Goal: Information Seeking & Learning: Learn about a topic

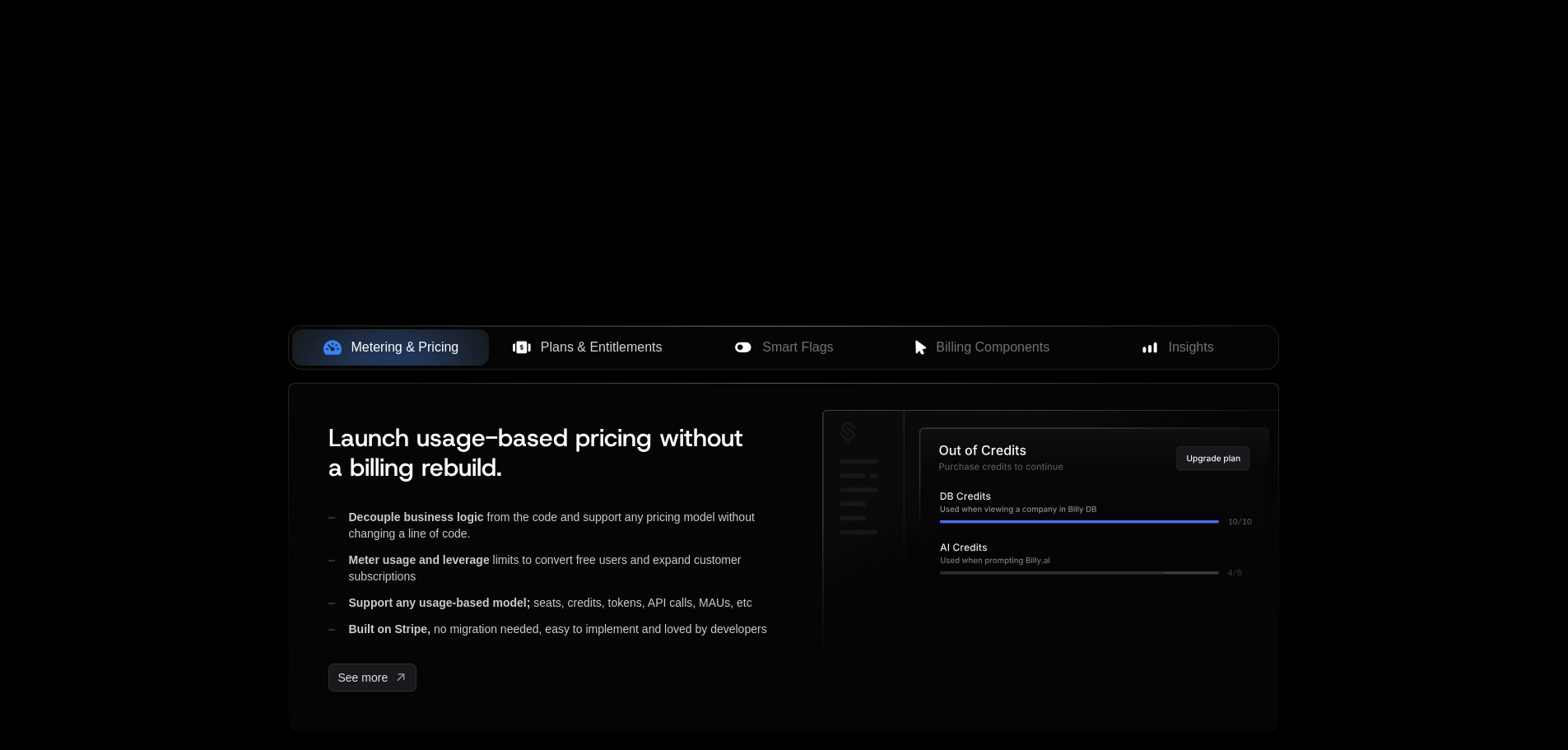
click at [567, 342] on span "Plans & Entitlements" at bounding box center [601, 347] width 122 height 20
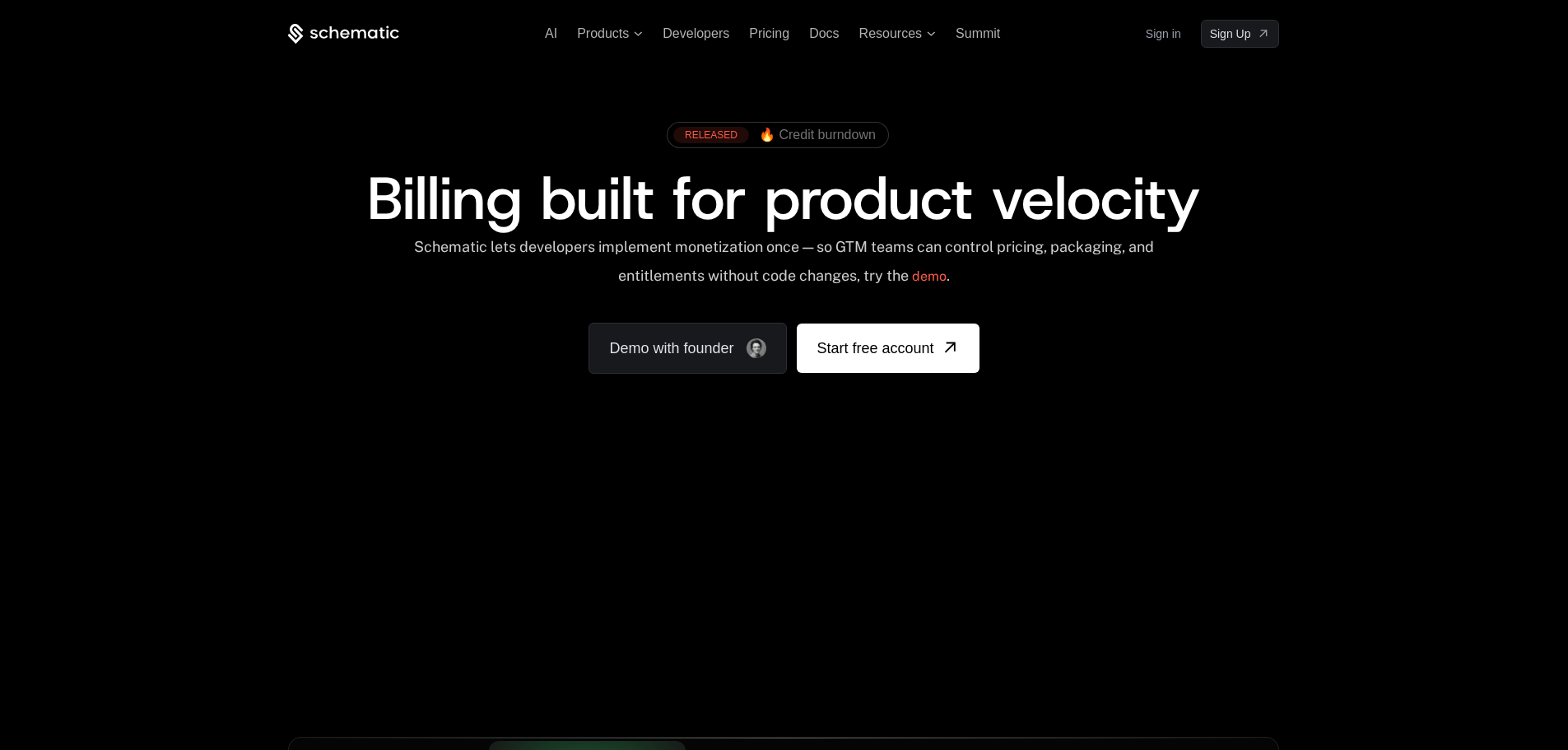
scroll to position [493, 0]
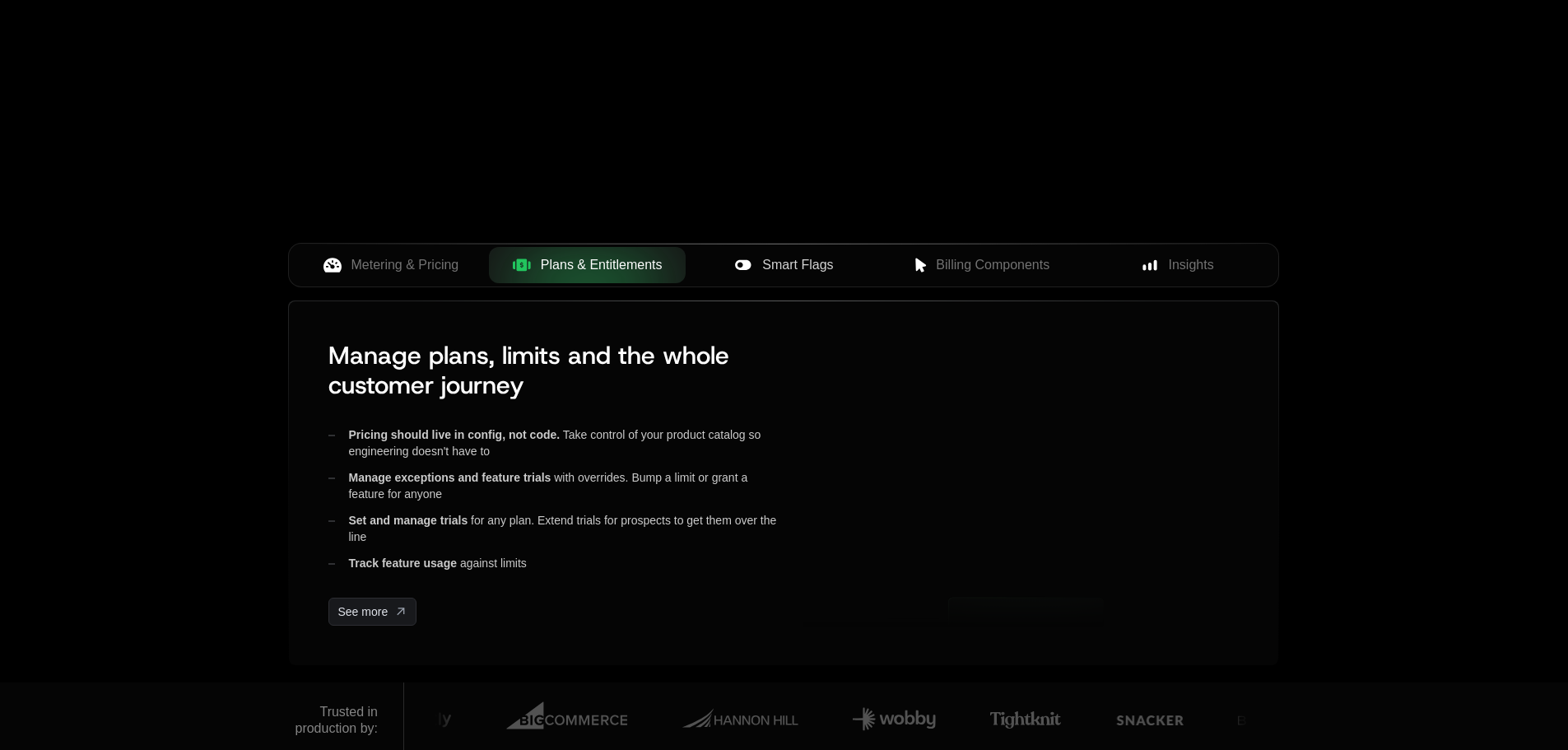
click at [799, 272] on span "Smart Flags" at bounding box center [797, 265] width 71 height 20
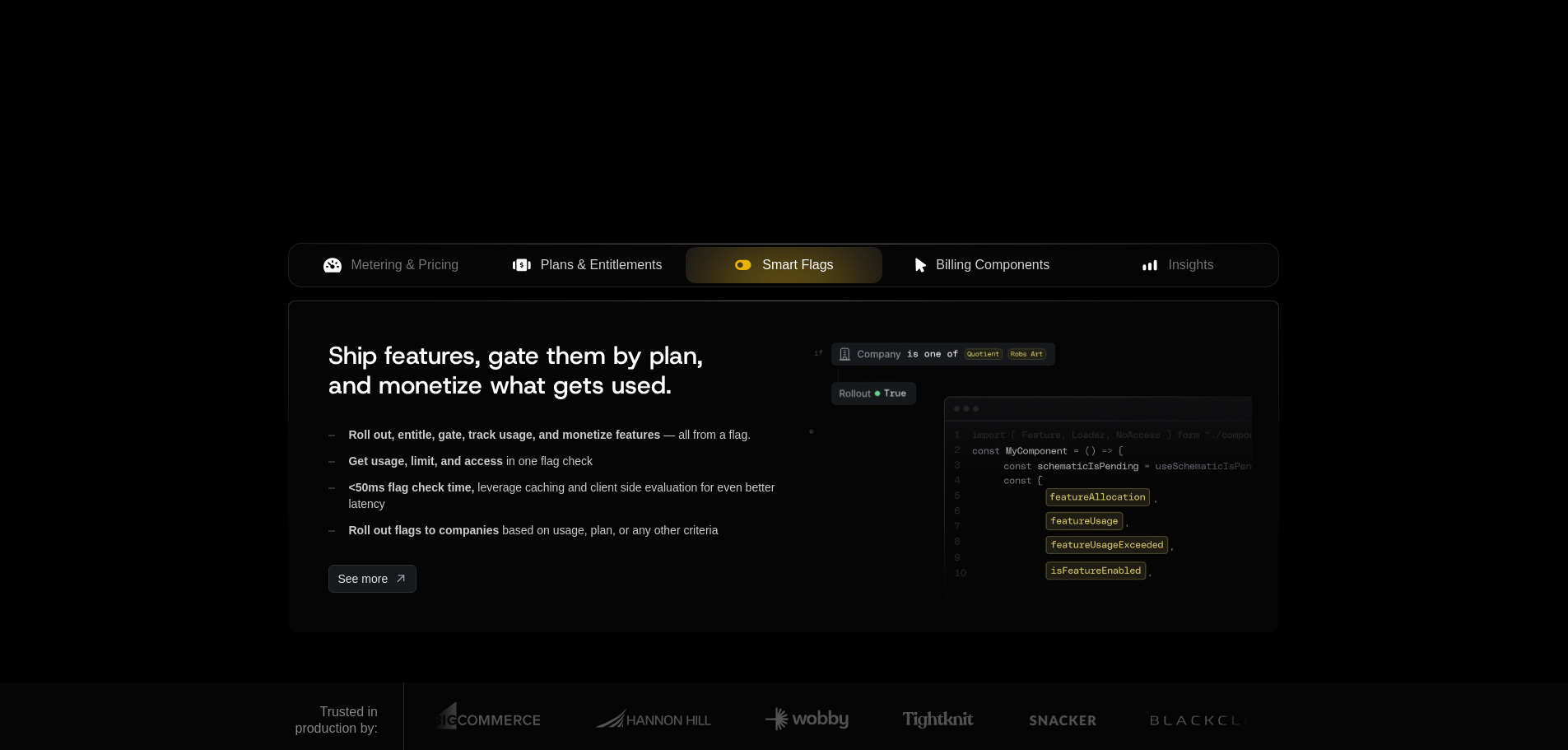
click at [929, 275] on div "Billing Components" at bounding box center [980, 265] width 170 height 20
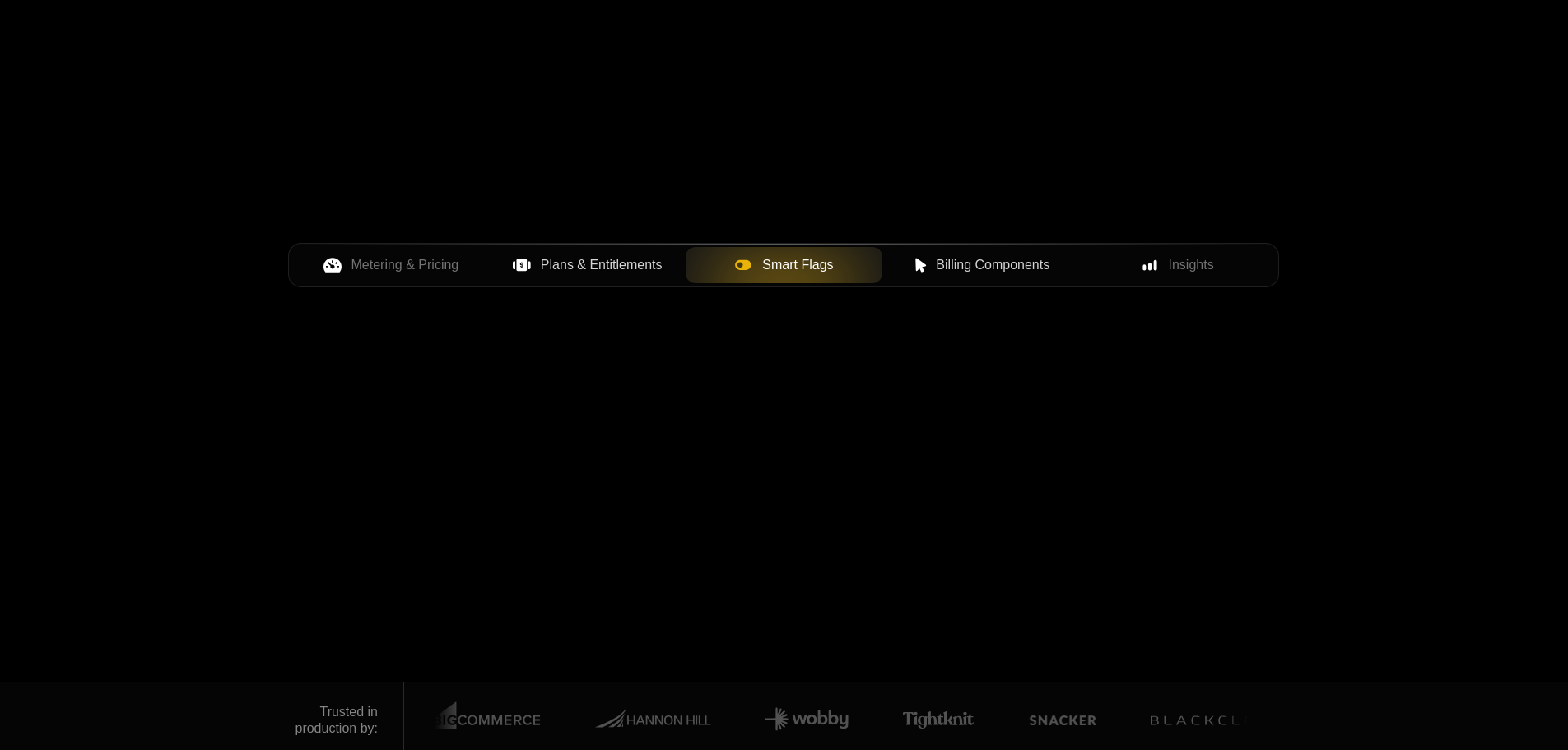
scroll to position [329, 0]
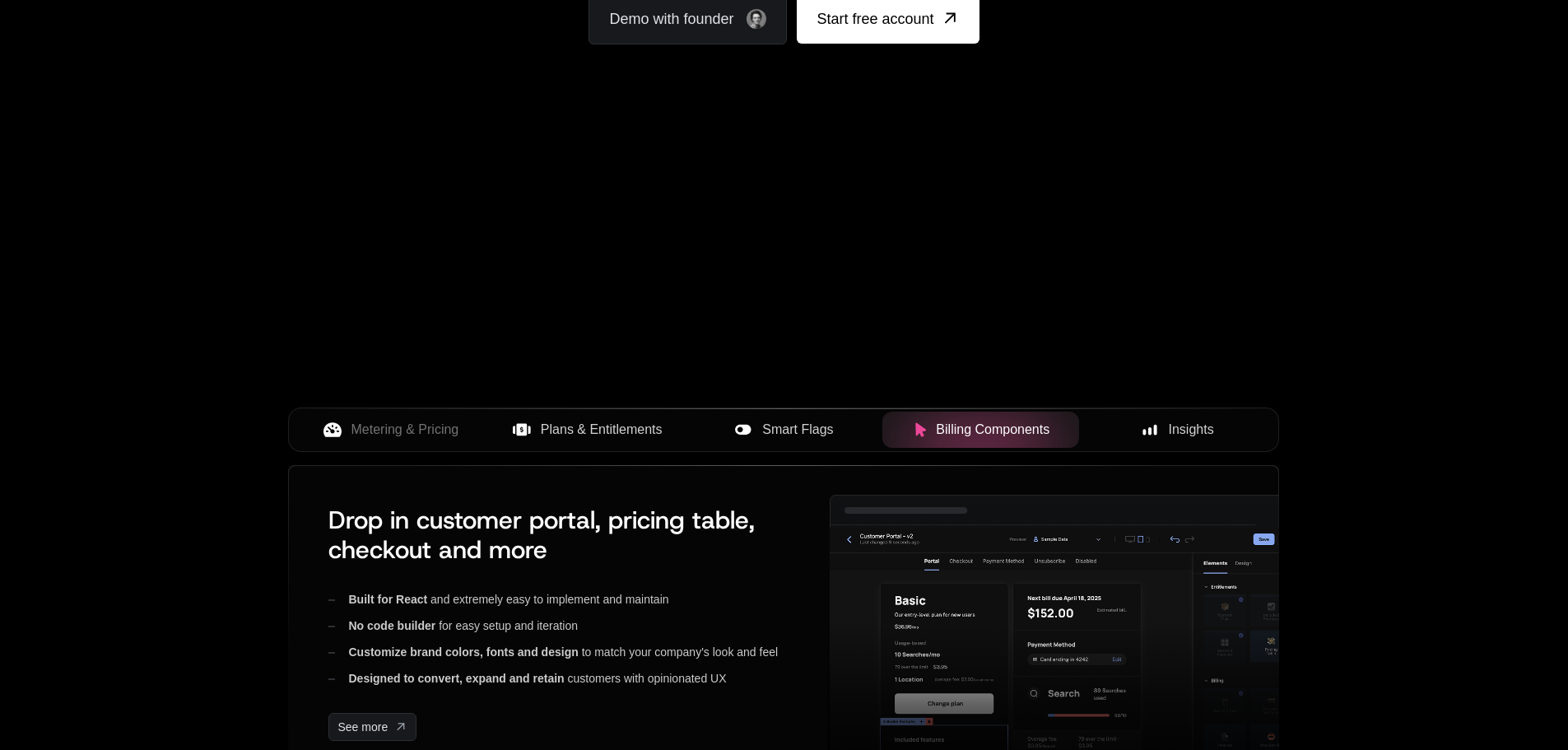
click at [1202, 431] on span "Insights" at bounding box center [1191, 429] width 46 height 20
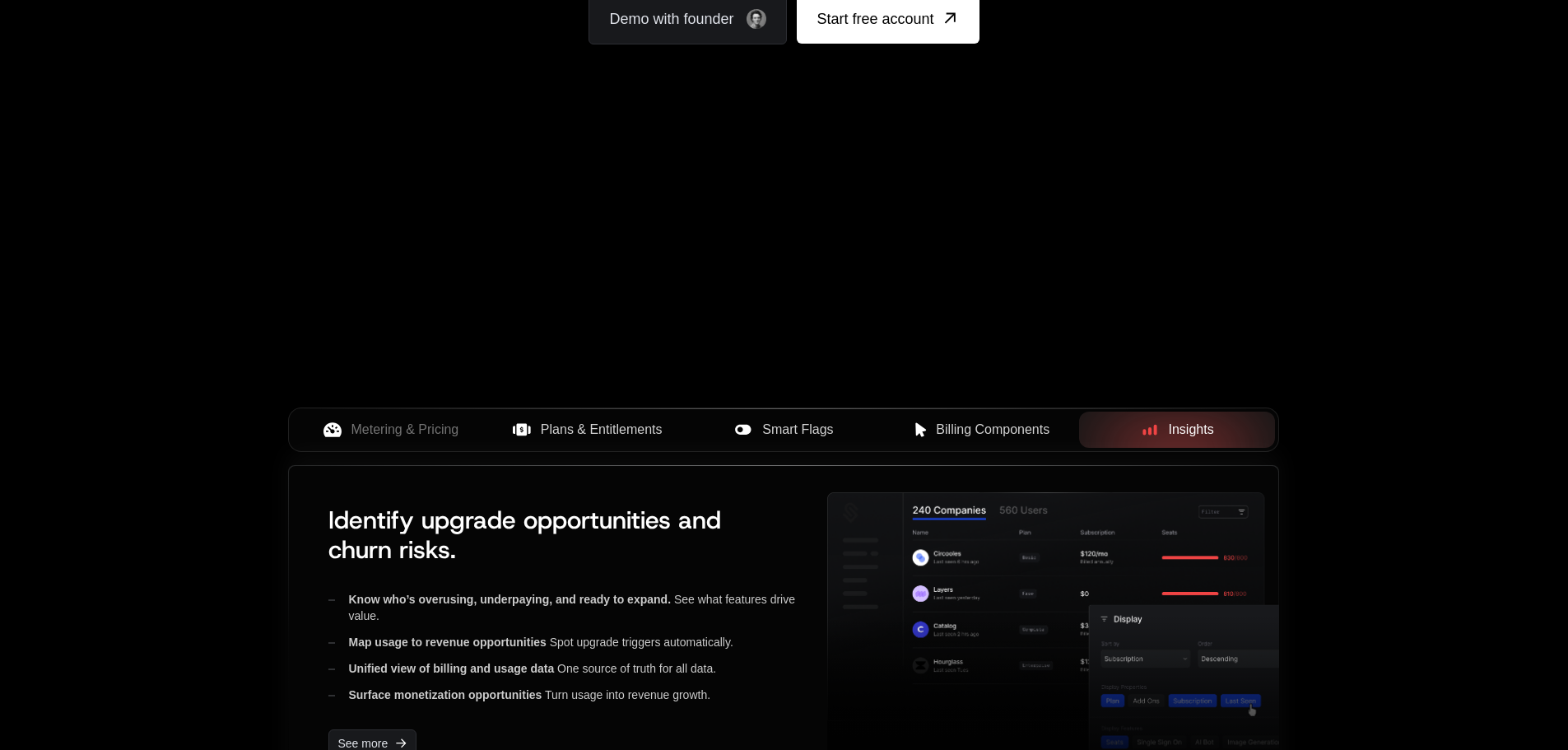
scroll to position [522, 0]
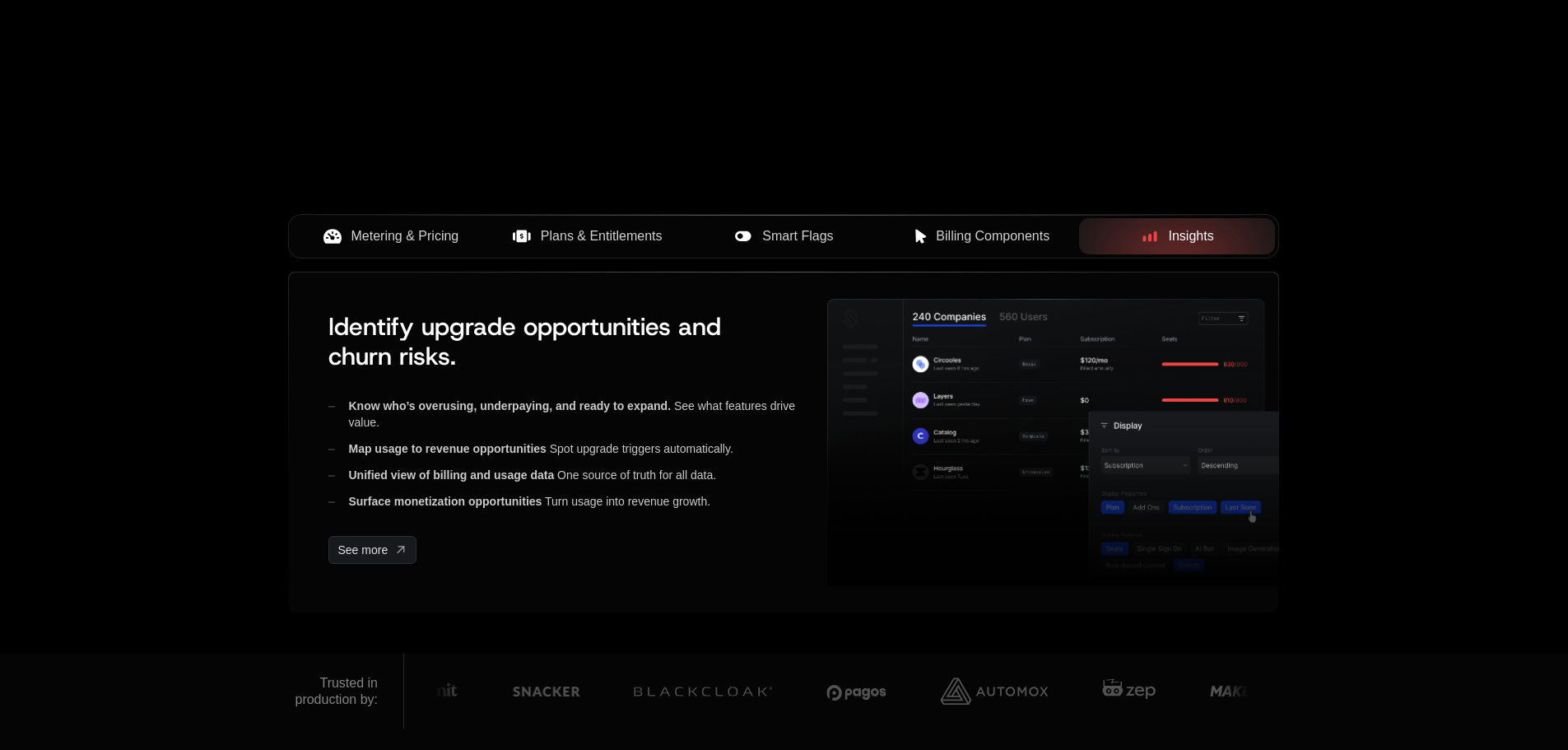
click at [423, 246] on span "Metering & Pricing" at bounding box center [405, 236] width 108 height 20
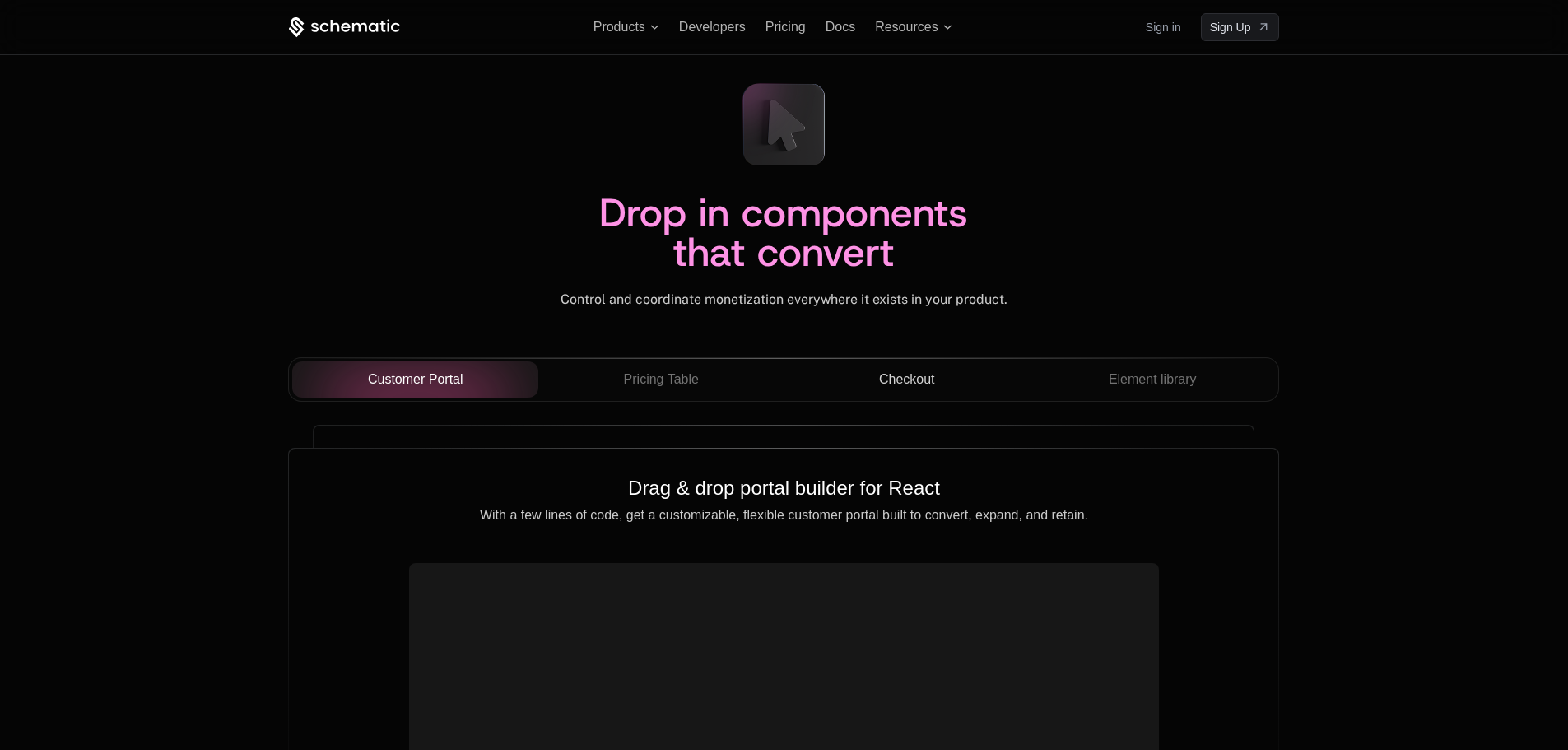
scroll to position [5514, 0]
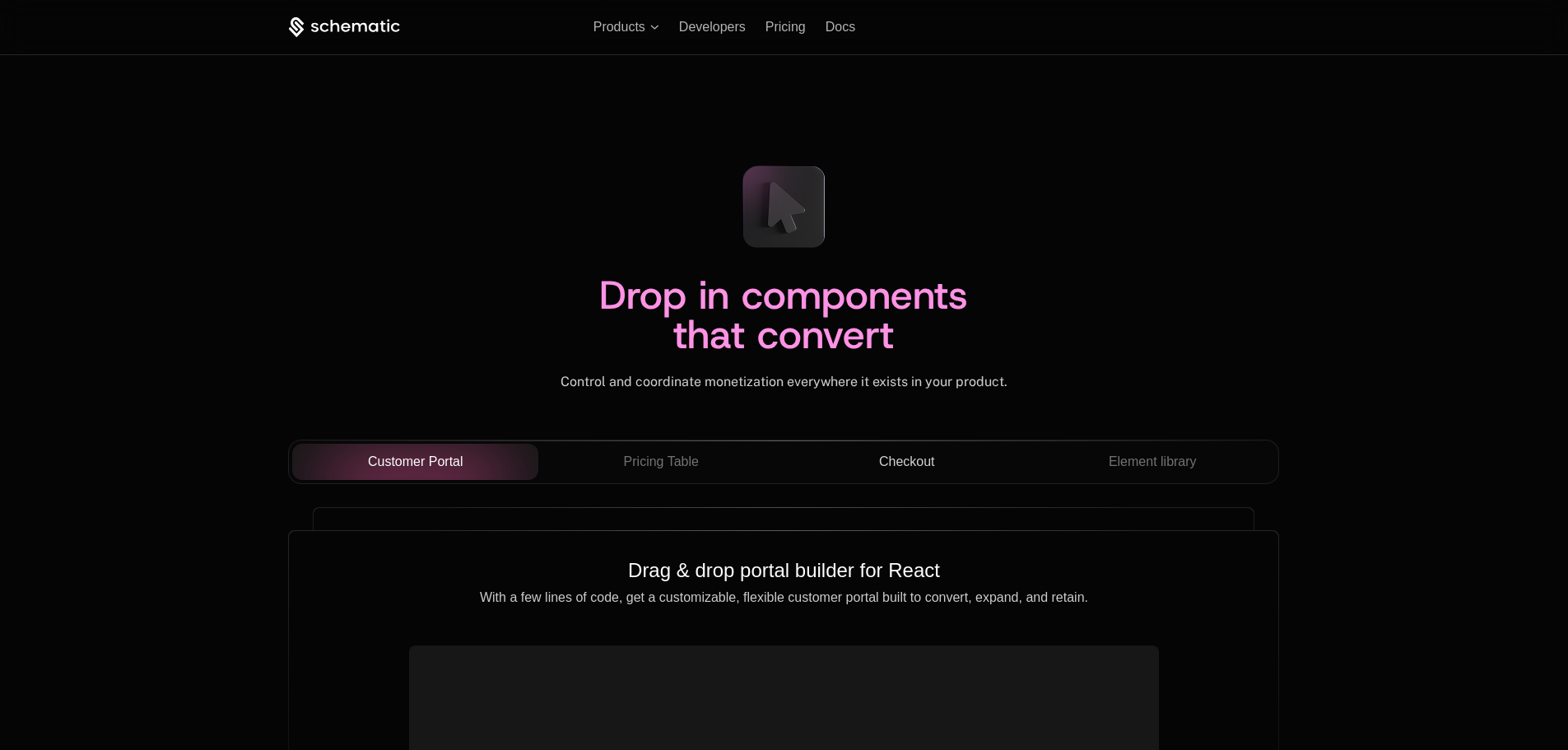
click at [884, 453] on span "Checkout" at bounding box center [907, 461] width 56 height 20
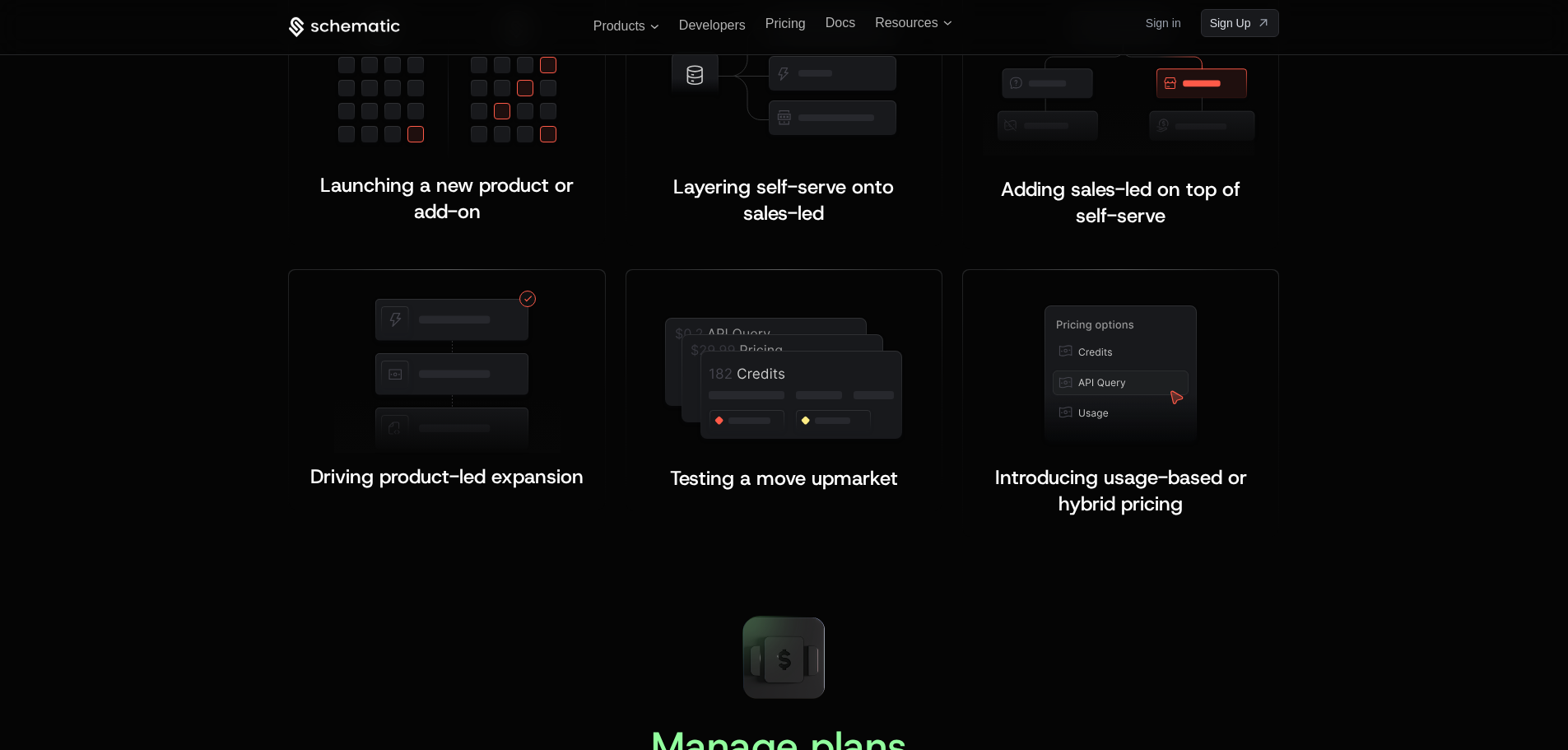
scroll to position [3127, 0]
